Goal: Navigation & Orientation: Go to known website

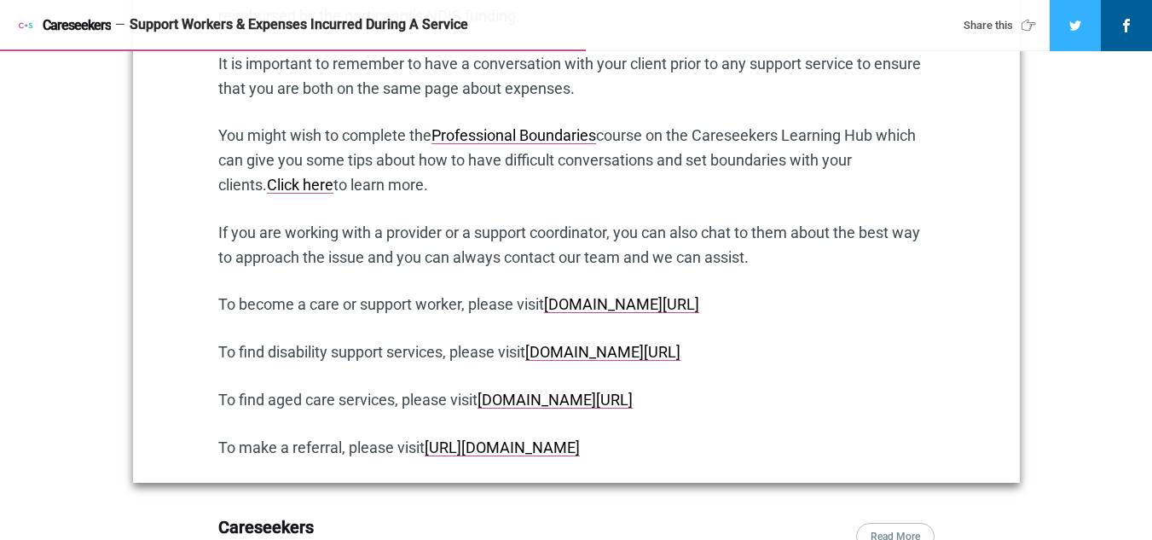
scroll to position [1279, 0]
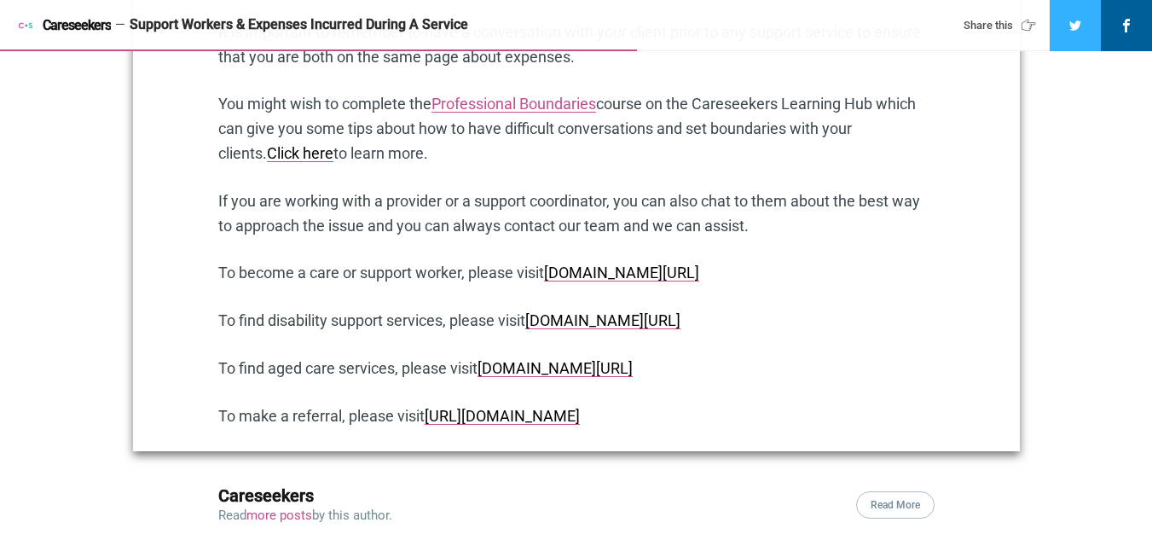
click at [540, 108] on link "Professional Boundaries" at bounding box center [513, 104] width 165 height 18
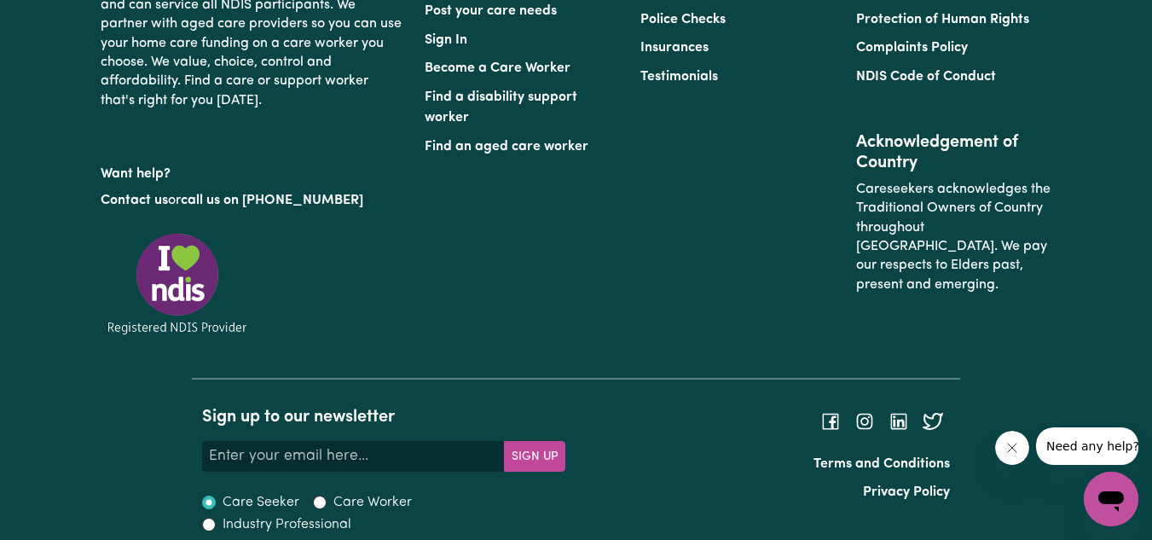
scroll to position [787, 0]
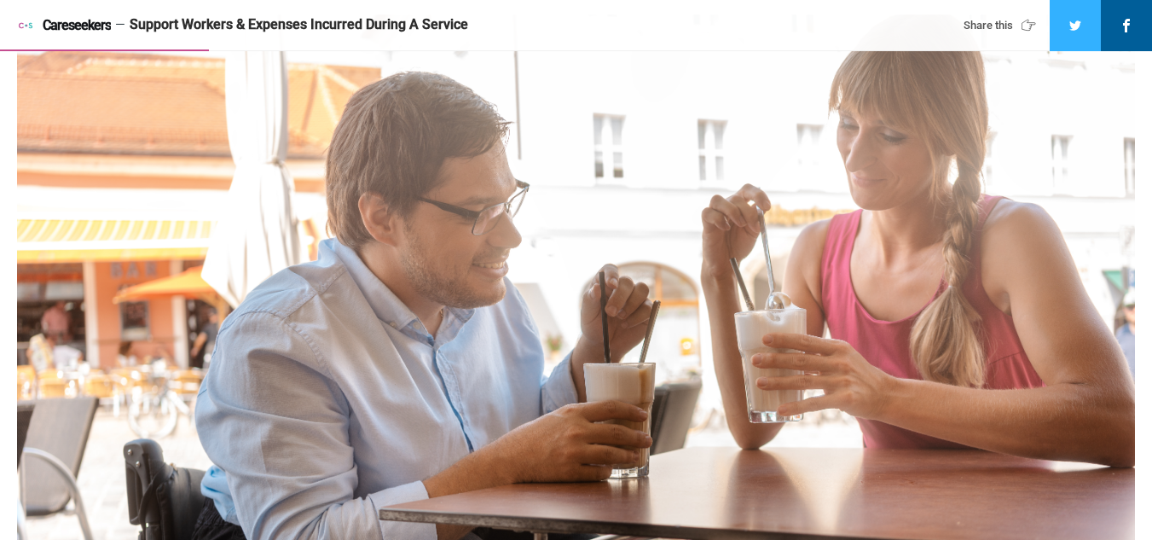
scroll to position [256, 0]
